Goal: Information Seeking & Learning: Learn about a topic

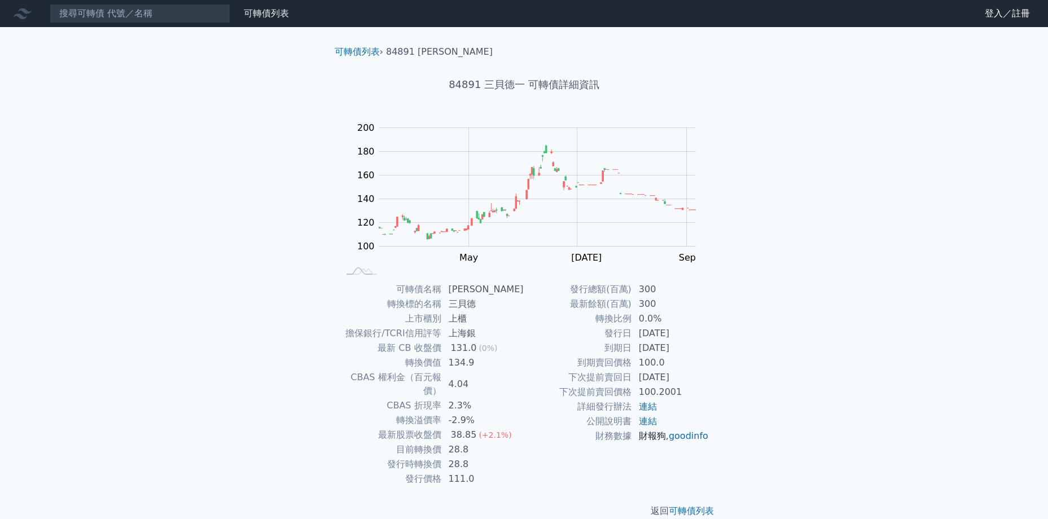
click at [653, 438] on link "財報狗" at bounding box center [652, 435] width 27 height 11
click at [652, 420] on link "連結" at bounding box center [648, 421] width 18 height 11
